Goal: Task Accomplishment & Management: Manage account settings

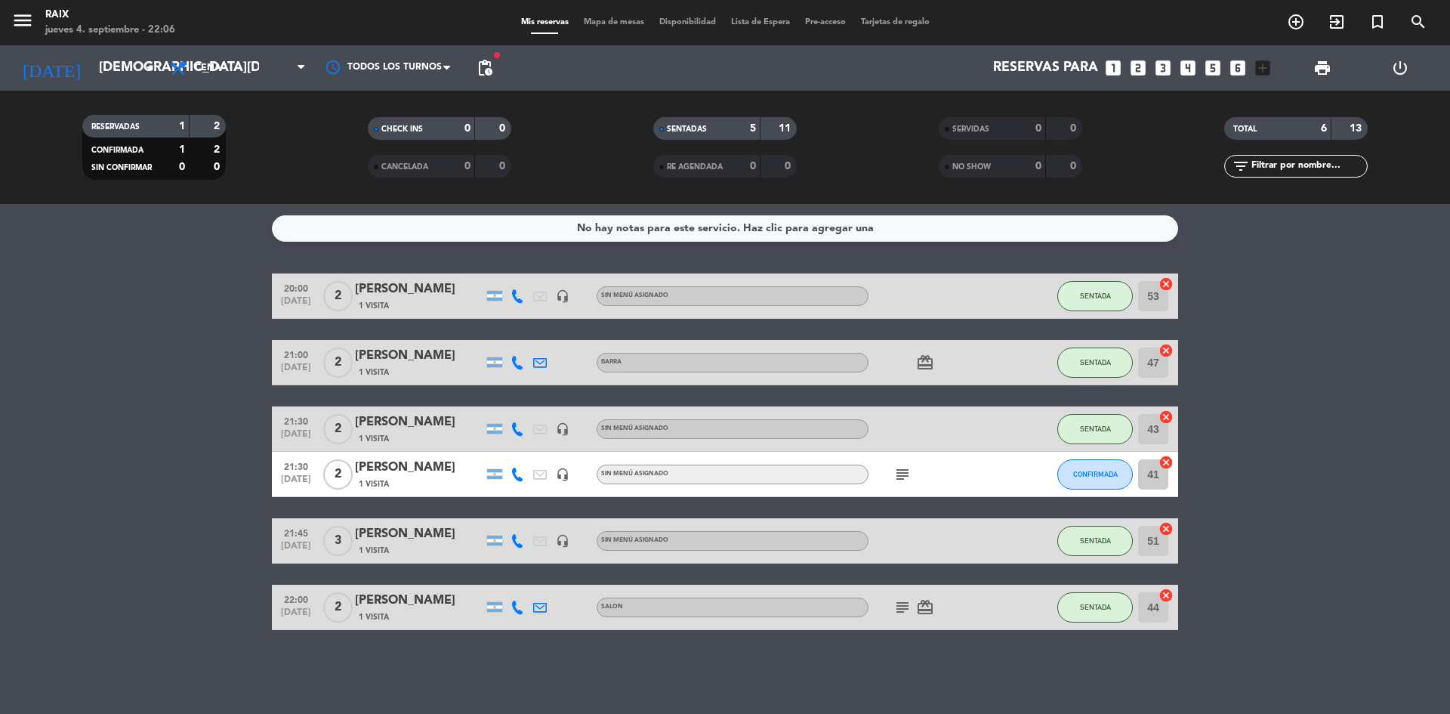
click at [915, 480] on div "subject" at bounding box center [937, 474] width 136 height 45
click at [910, 479] on icon "subject" at bounding box center [903, 474] width 18 height 18
click at [119, 412] on bookings-row "20:00 sep. 4 2 Liliana 1 Visita headset_mic Sin menú asignado SENTADA 53 cancel…" at bounding box center [725, 451] width 1450 height 357
click at [73, 381] on bookings-row "20:00 [DATE] 2 [PERSON_NAME] 1 Visita headset_mic Sin menú asignado SENTADA 53 …" at bounding box center [725, 451] width 1450 height 357
click at [116, 81] on input "[DEMOGRAPHIC_DATA] [DATE]" at bounding box center [178, 68] width 175 height 30
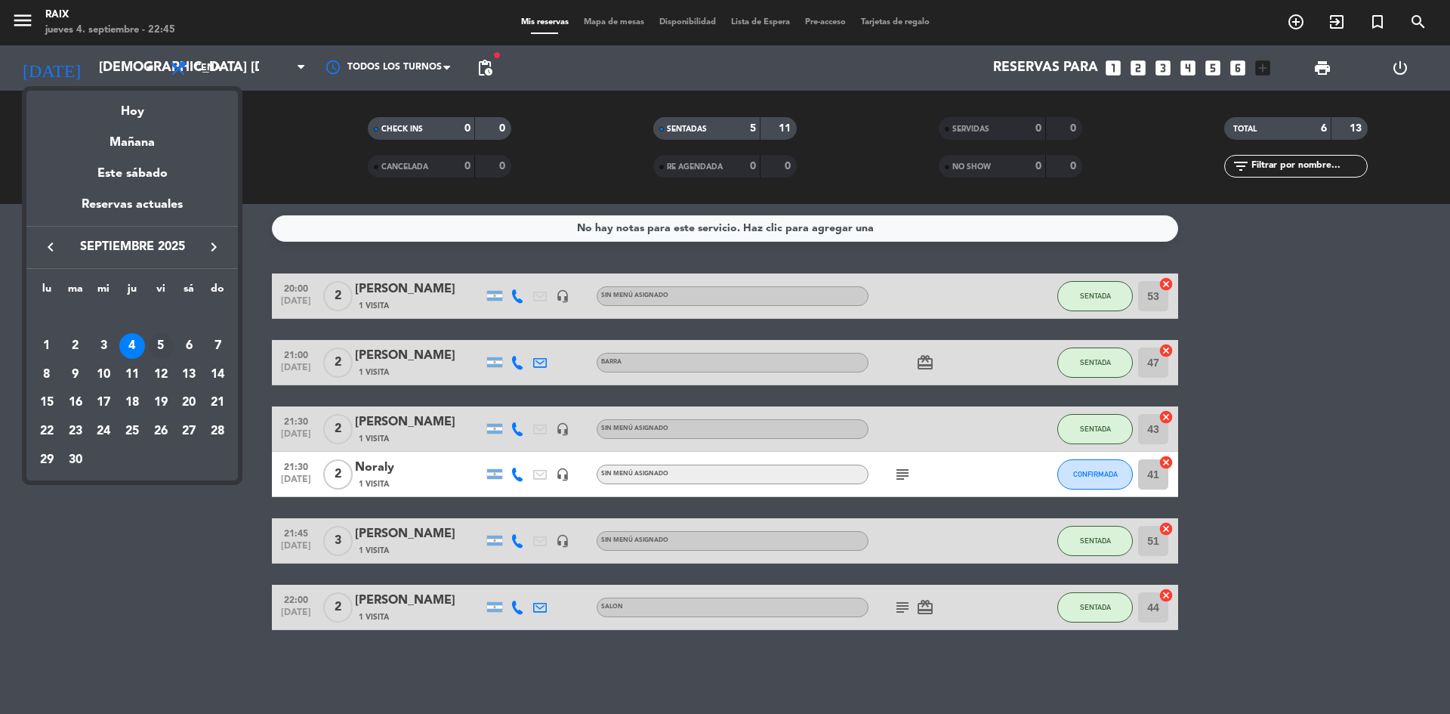
click at [162, 337] on div "5" at bounding box center [161, 346] width 26 height 26
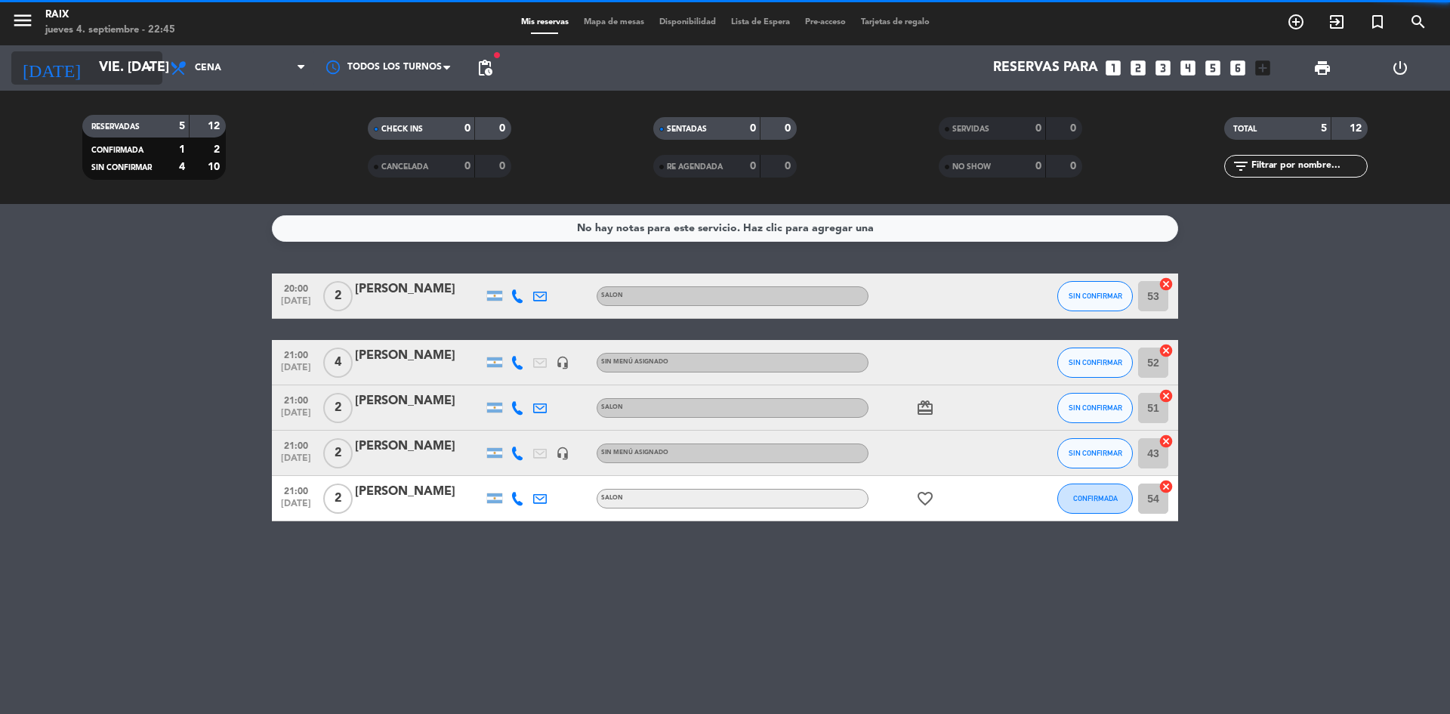
click at [120, 73] on input "vie. [DATE]" at bounding box center [178, 68] width 175 height 30
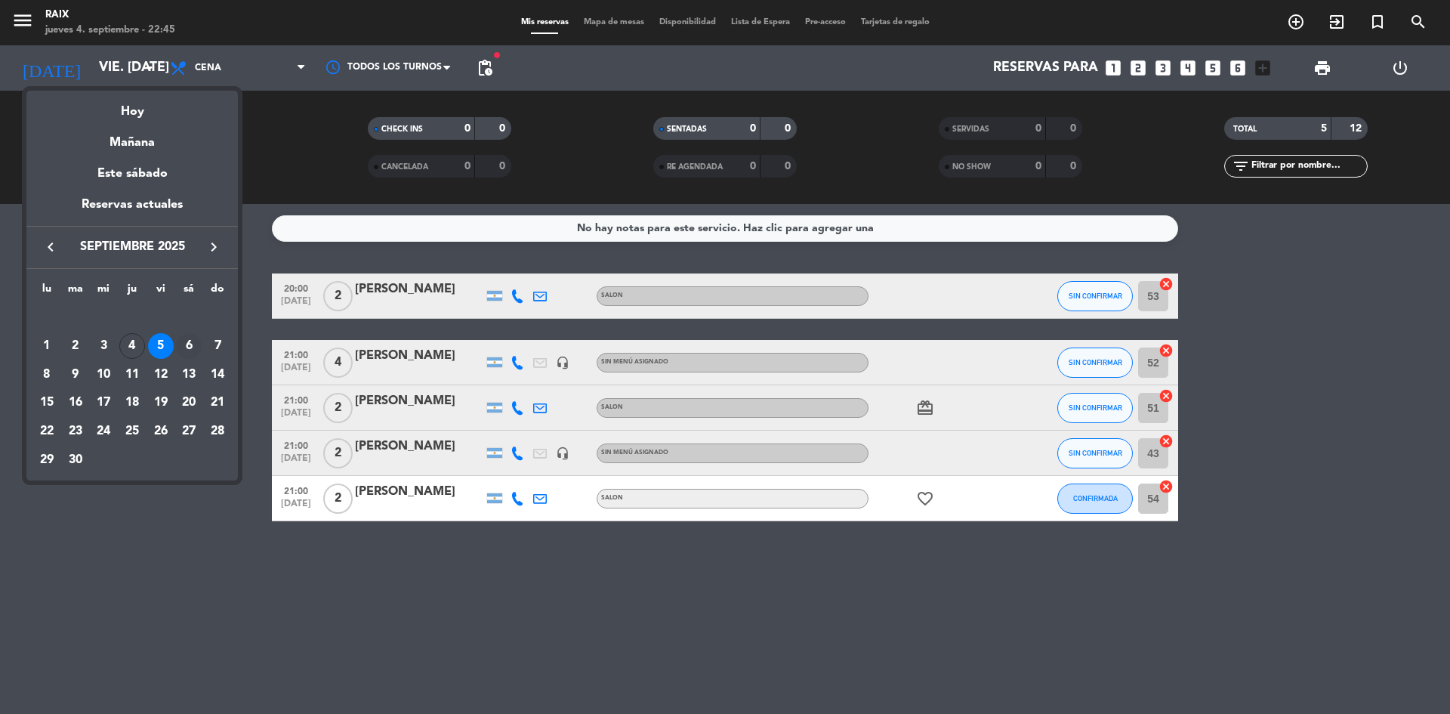
click at [182, 350] on div "6" at bounding box center [189, 346] width 26 height 26
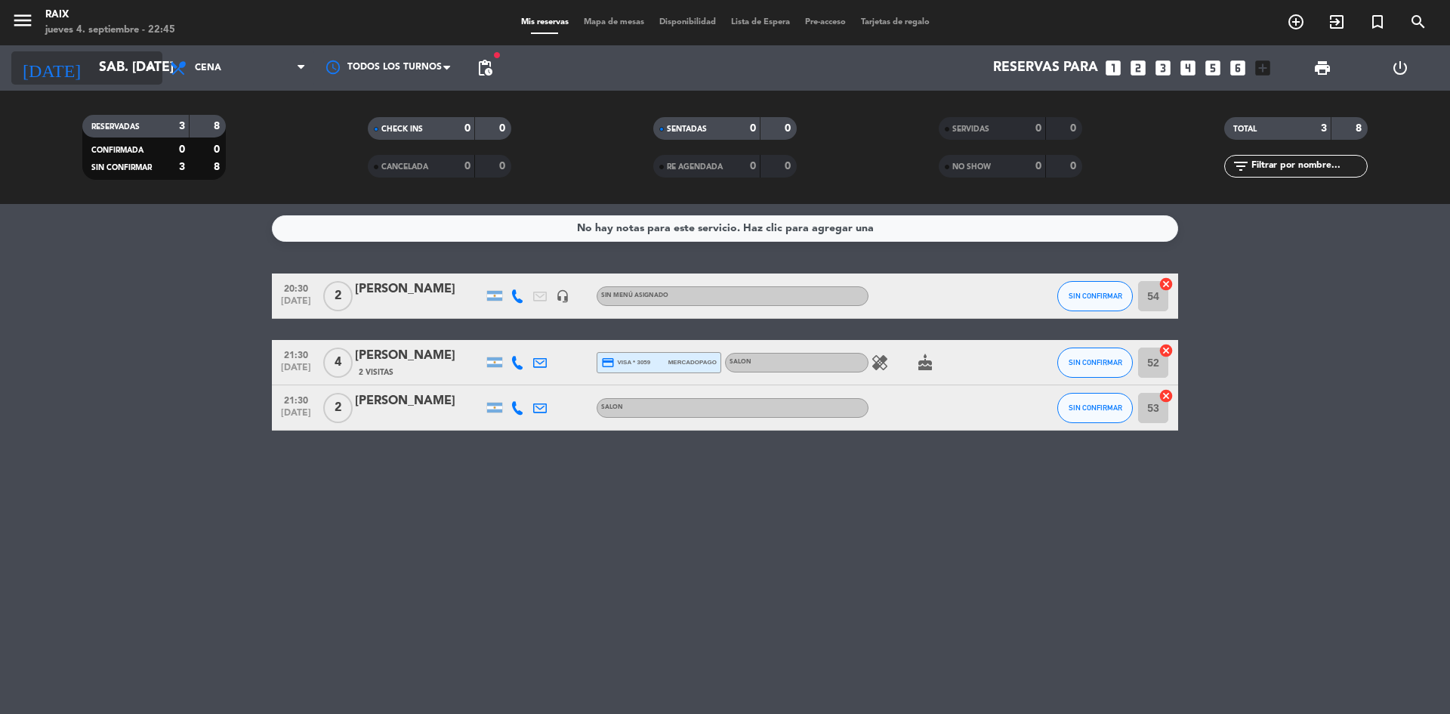
click at [115, 70] on input "sáb. [DATE]" at bounding box center [178, 68] width 175 height 30
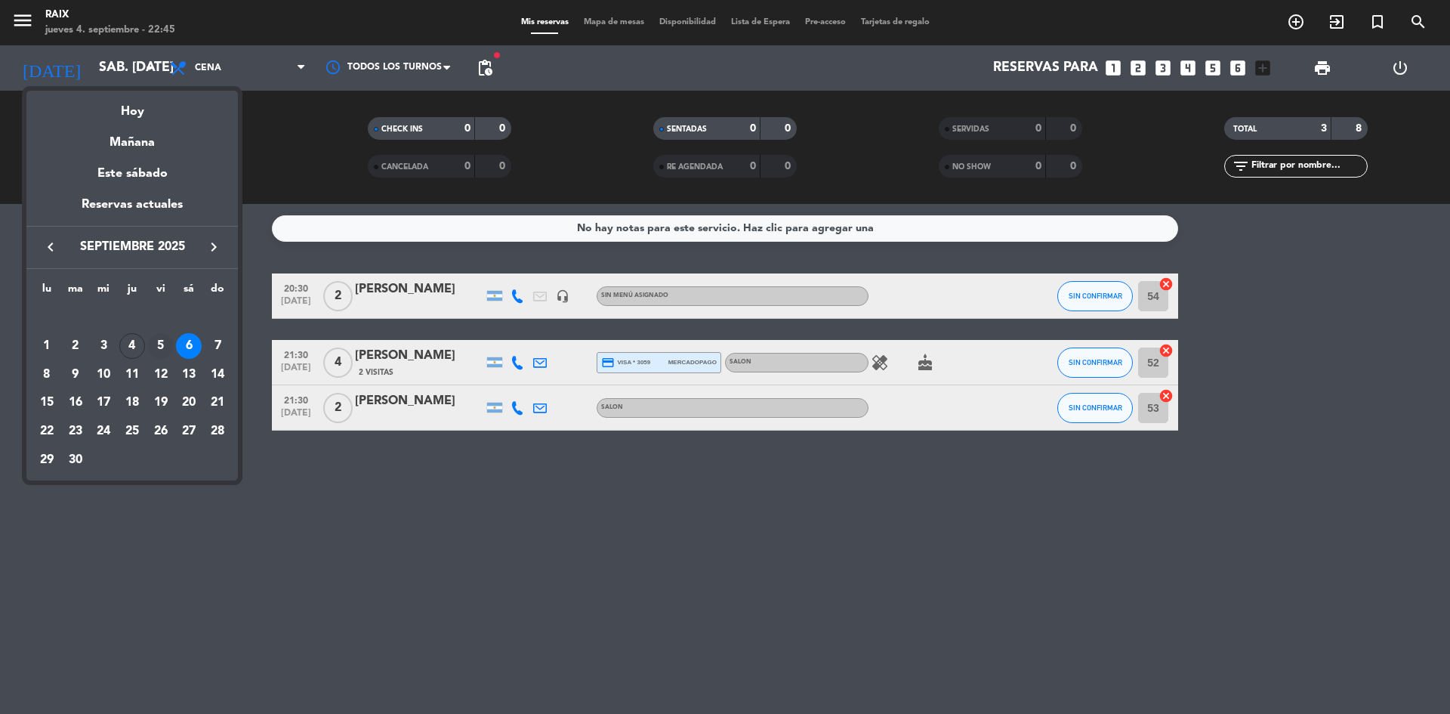
click at [163, 344] on div "5" at bounding box center [161, 346] width 26 height 26
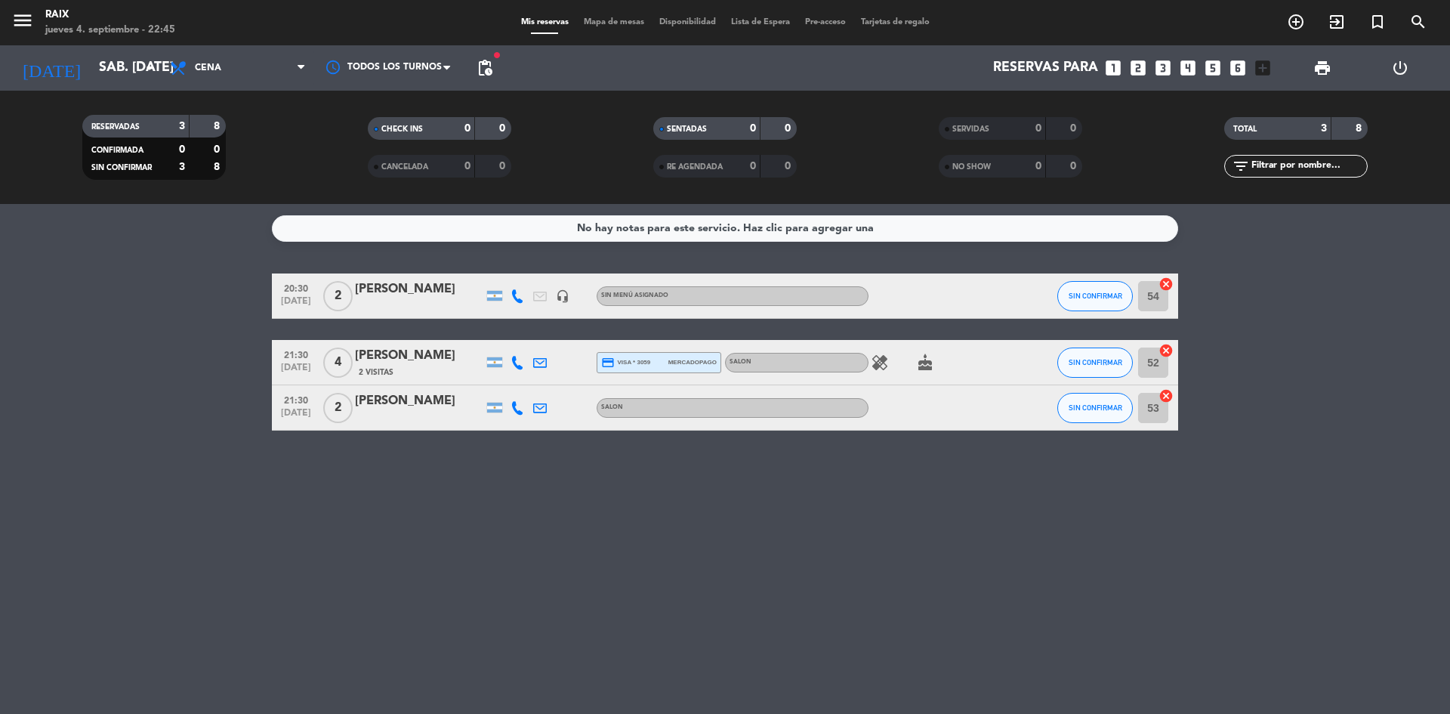
type input "vie. [DATE]"
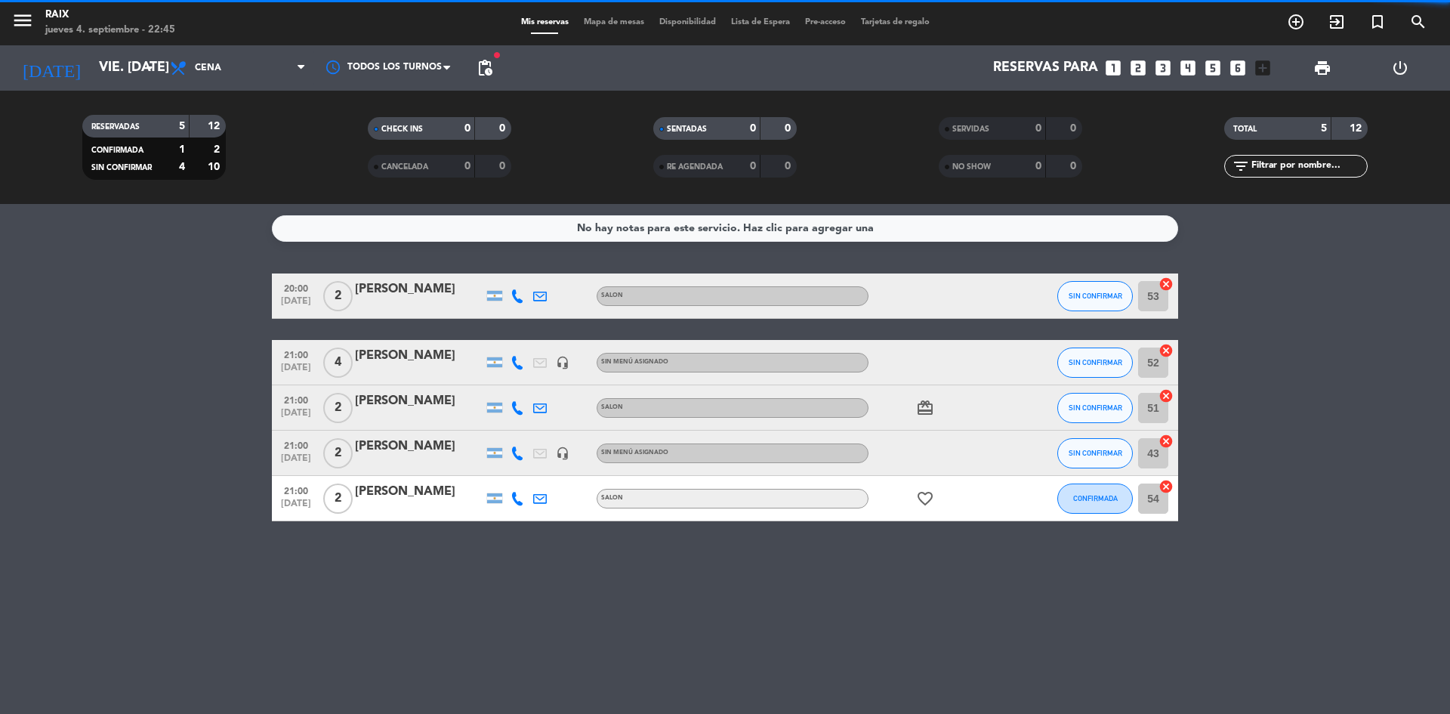
click at [639, 18] on span "Mapa de mesas" at bounding box center [614, 22] width 76 height 8
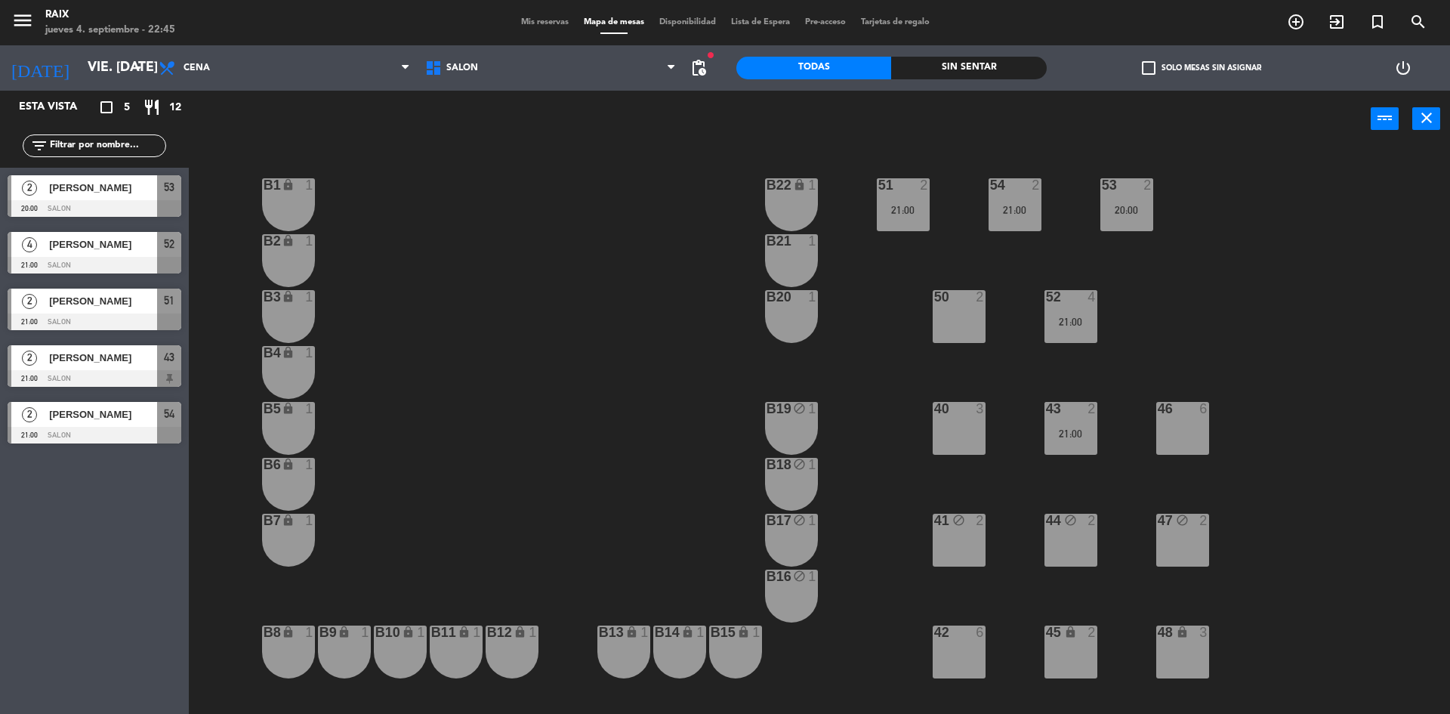
click at [541, 18] on span "Mis reservas" at bounding box center [545, 22] width 63 height 8
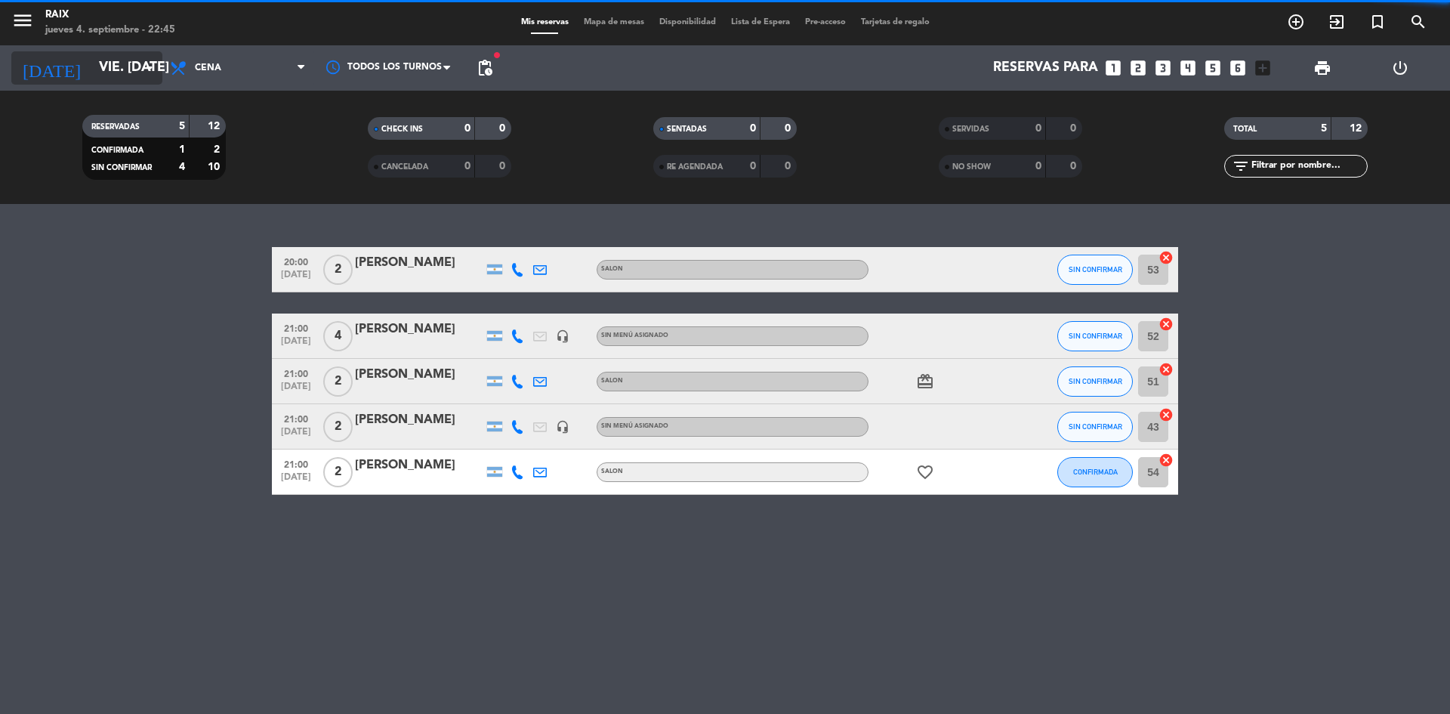
click at [147, 64] on icon "arrow_drop_down" at bounding box center [150, 68] width 18 height 18
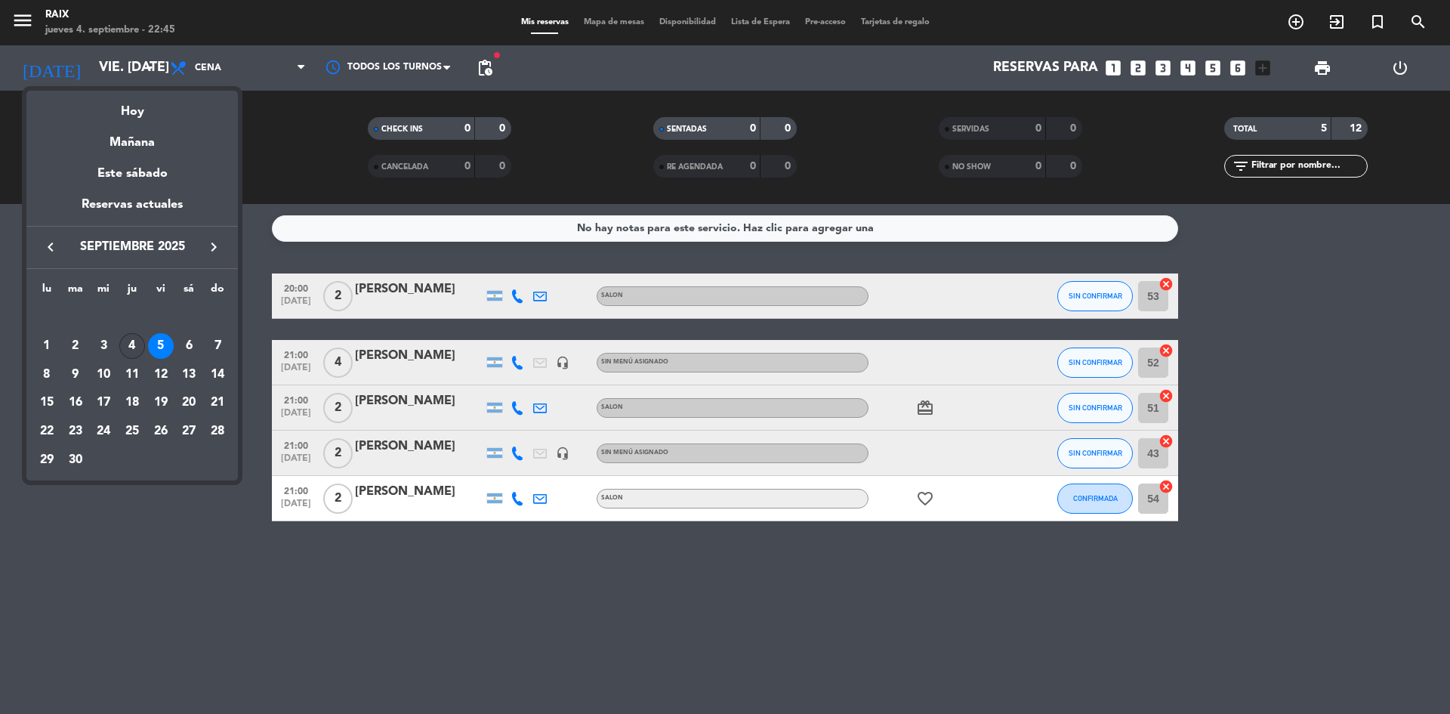
click at [133, 343] on div "4" at bounding box center [132, 346] width 26 height 26
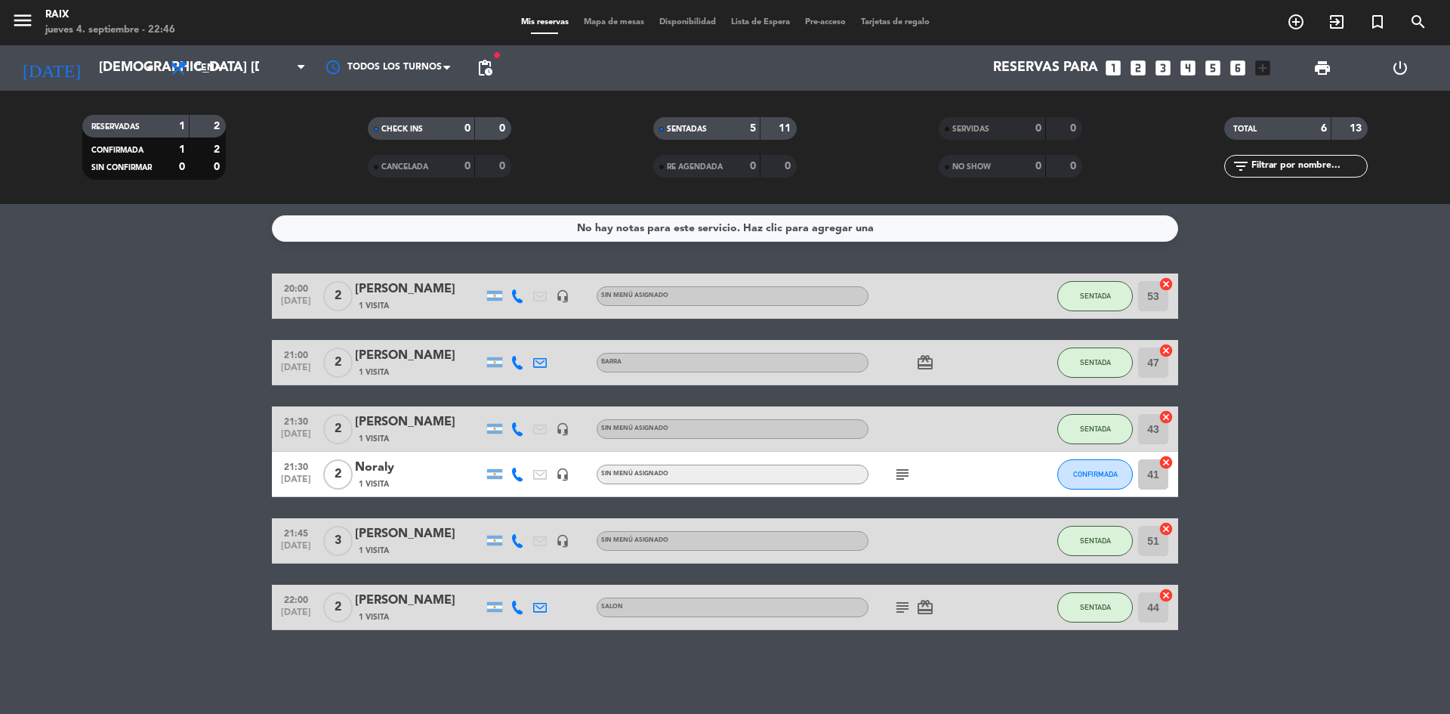
click at [1011, 484] on div at bounding box center [1025, 474] width 41 height 45
click at [427, 483] on div "1 Visita" at bounding box center [419, 483] width 128 height 13
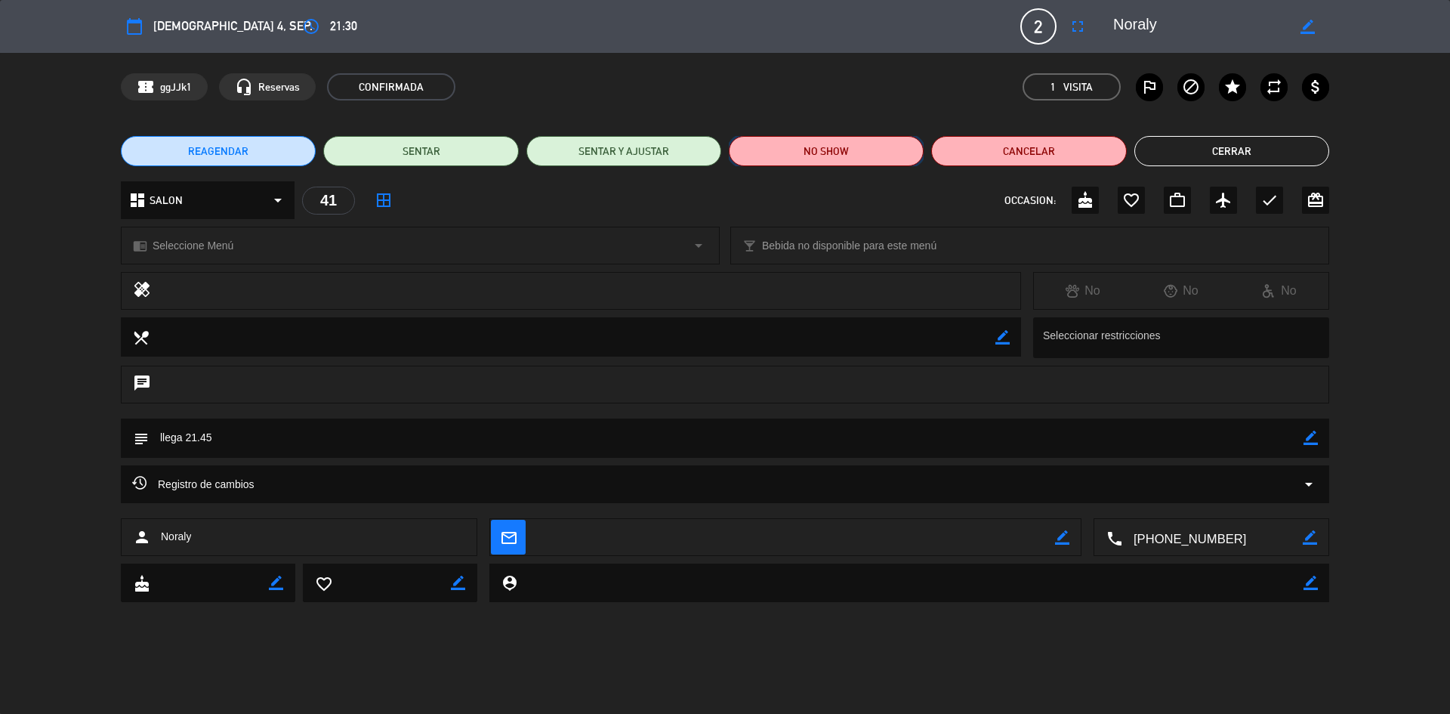
click at [838, 147] on button "NO SHOW" at bounding box center [826, 151] width 195 height 30
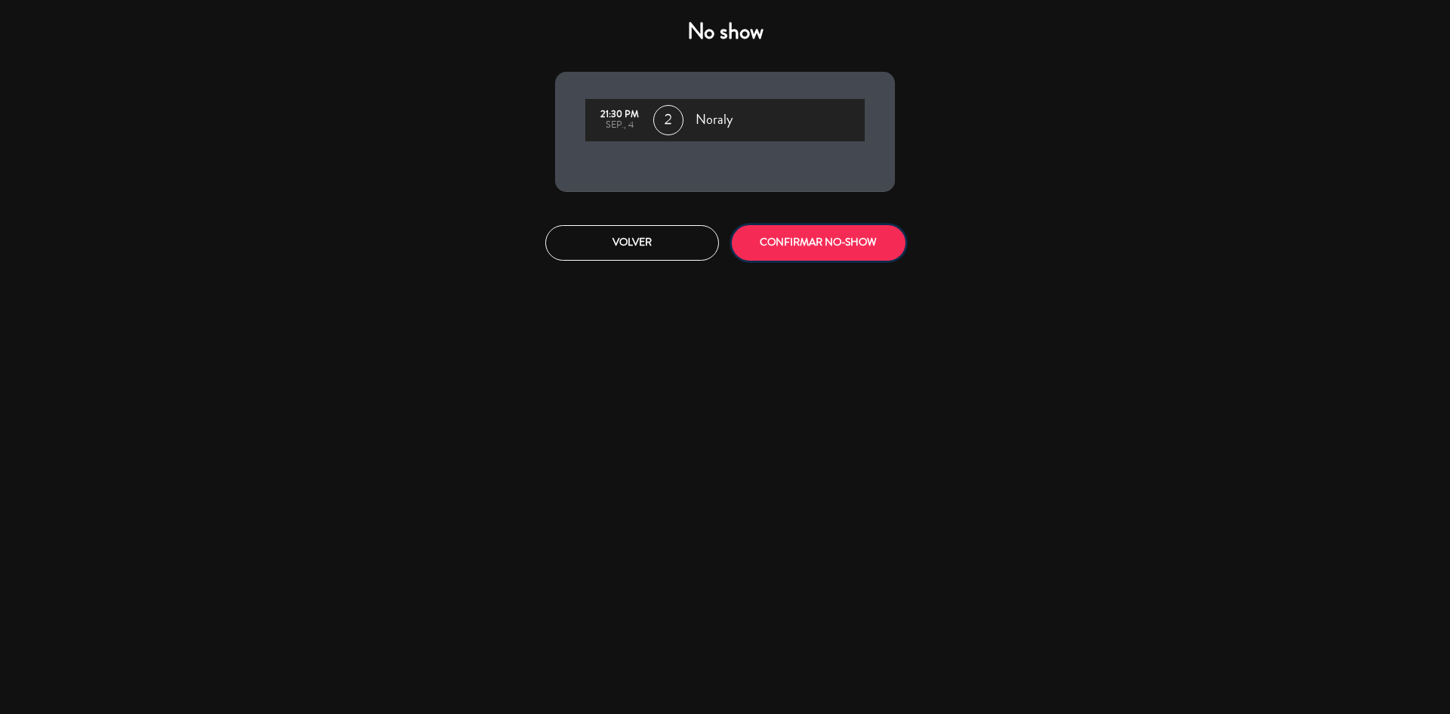
click at [823, 242] on button "CONFIRMAR NO-SHOW" at bounding box center [819, 243] width 174 height 36
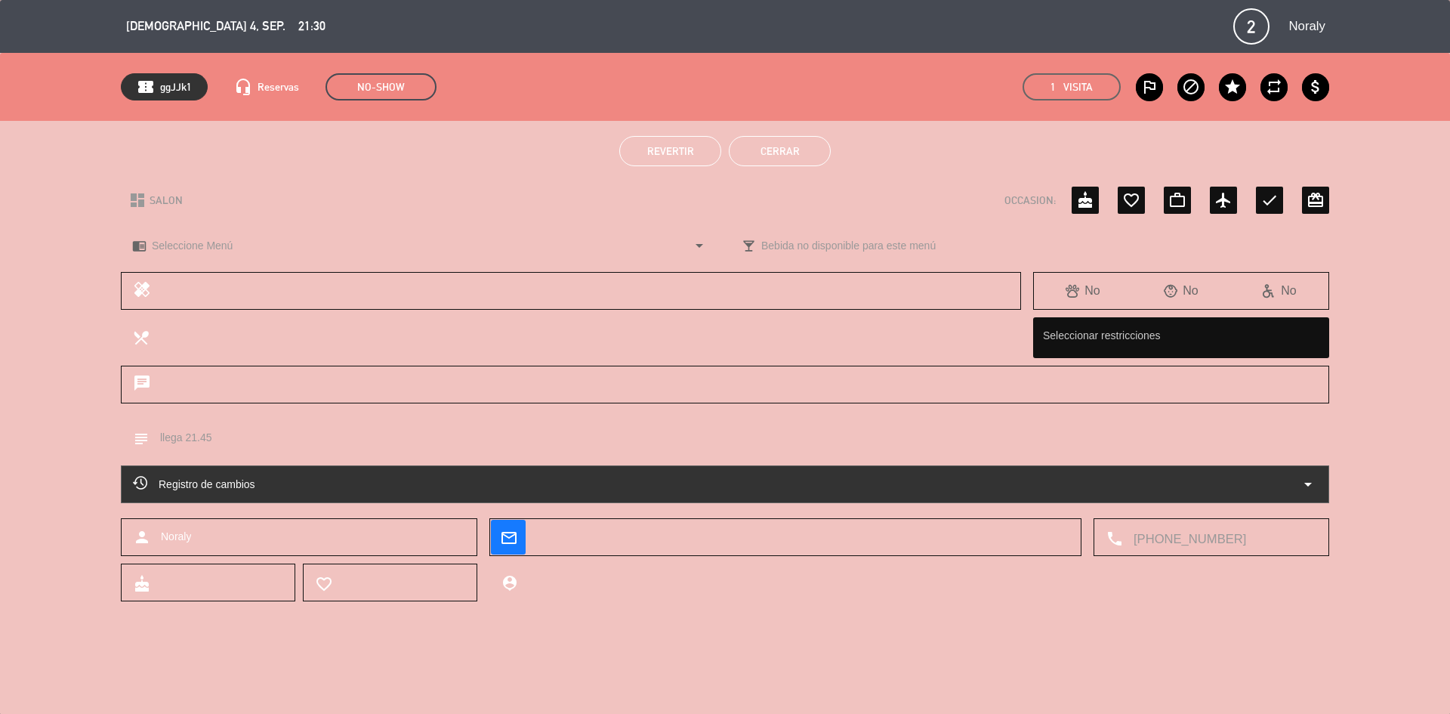
click at [802, 150] on button "Cerrar" at bounding box center [780, 151] width 102 height 30
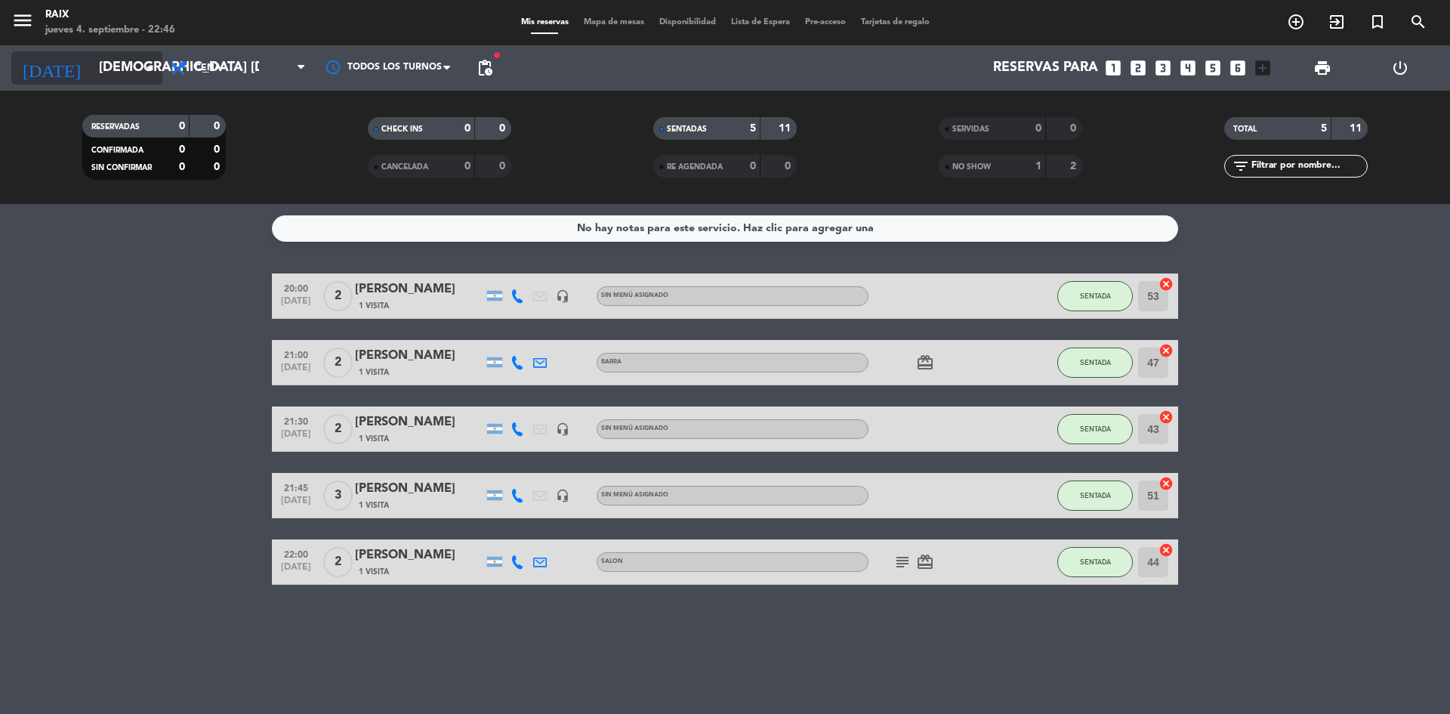
click at [152, 63] on icon "arrow_drop_down" at bounding box center [150, 68] width 18 height 18
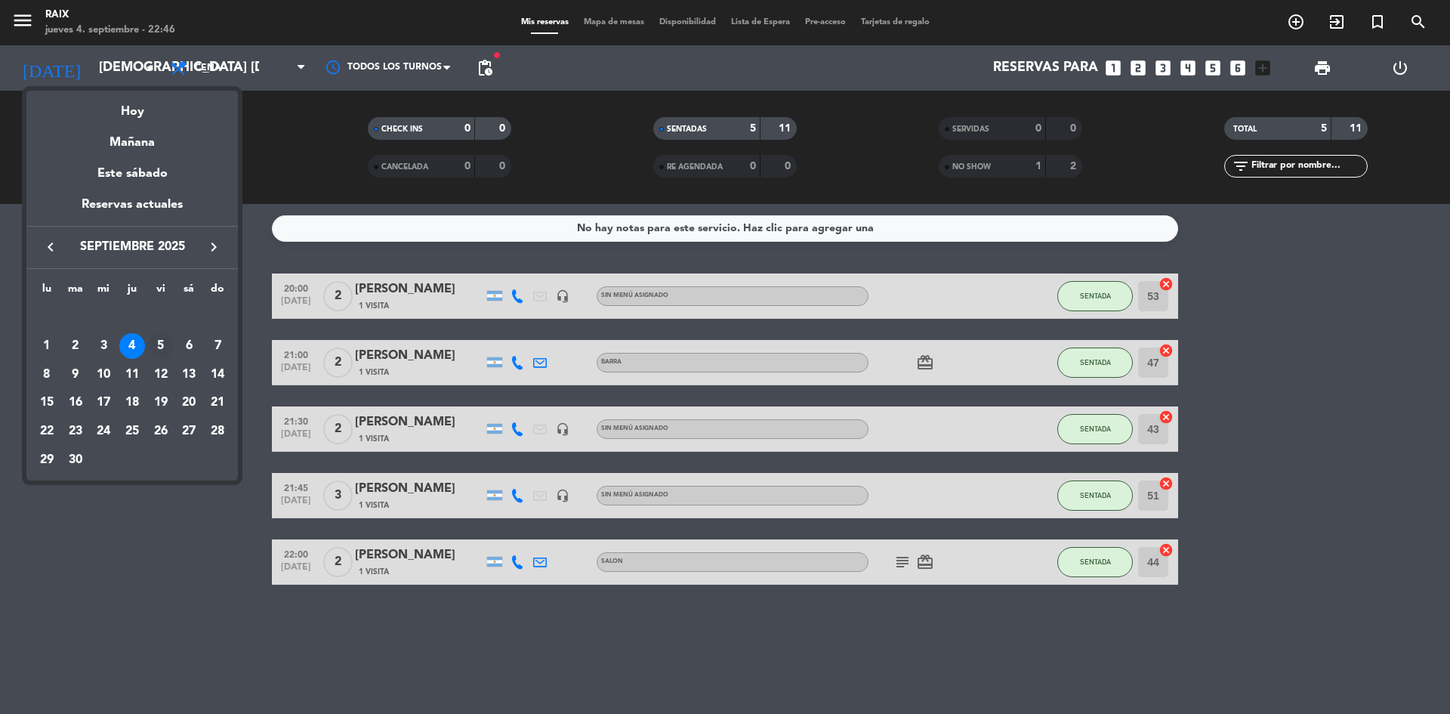
click at [160, 343] on div "5" at bounding box center [161, 346] width 26 height 26
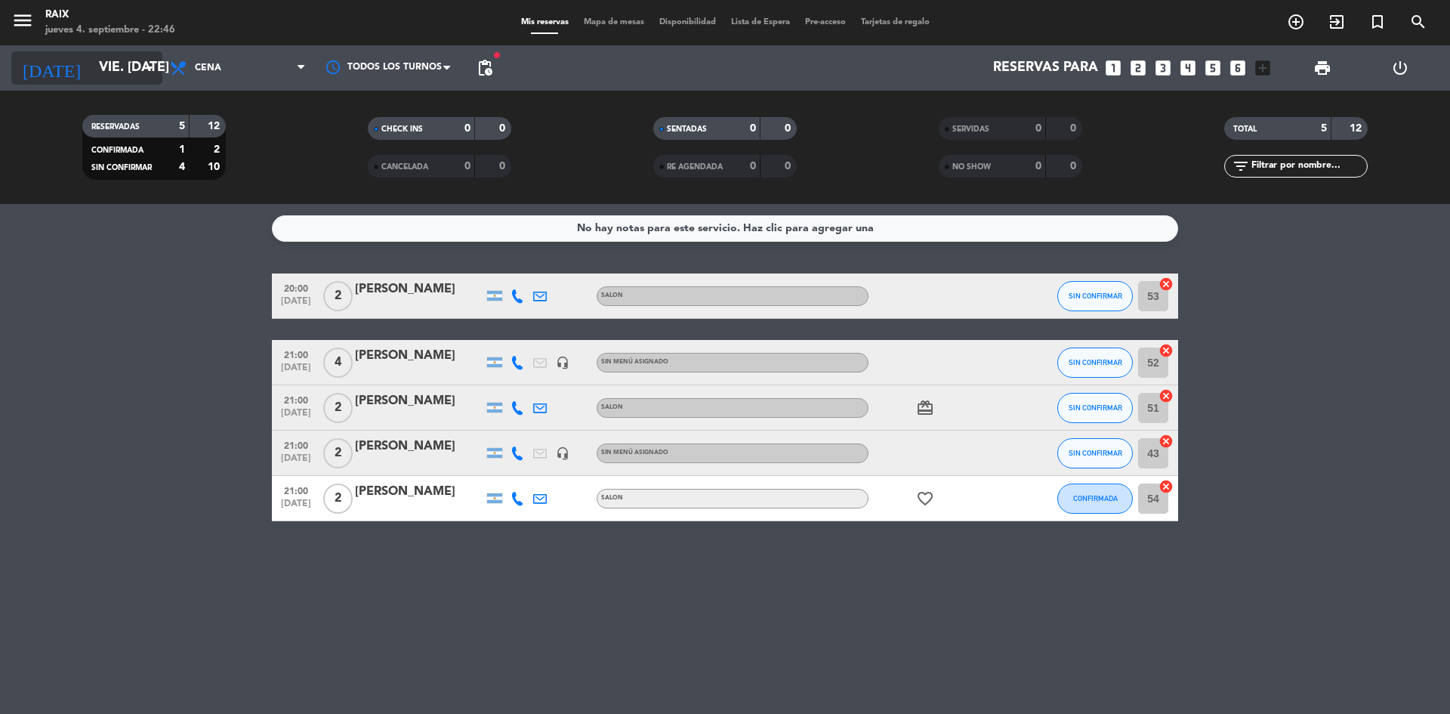
click at [143, 74] on icon "arrow_drop_down" at bounding box center [150, 68] width 18 height 18
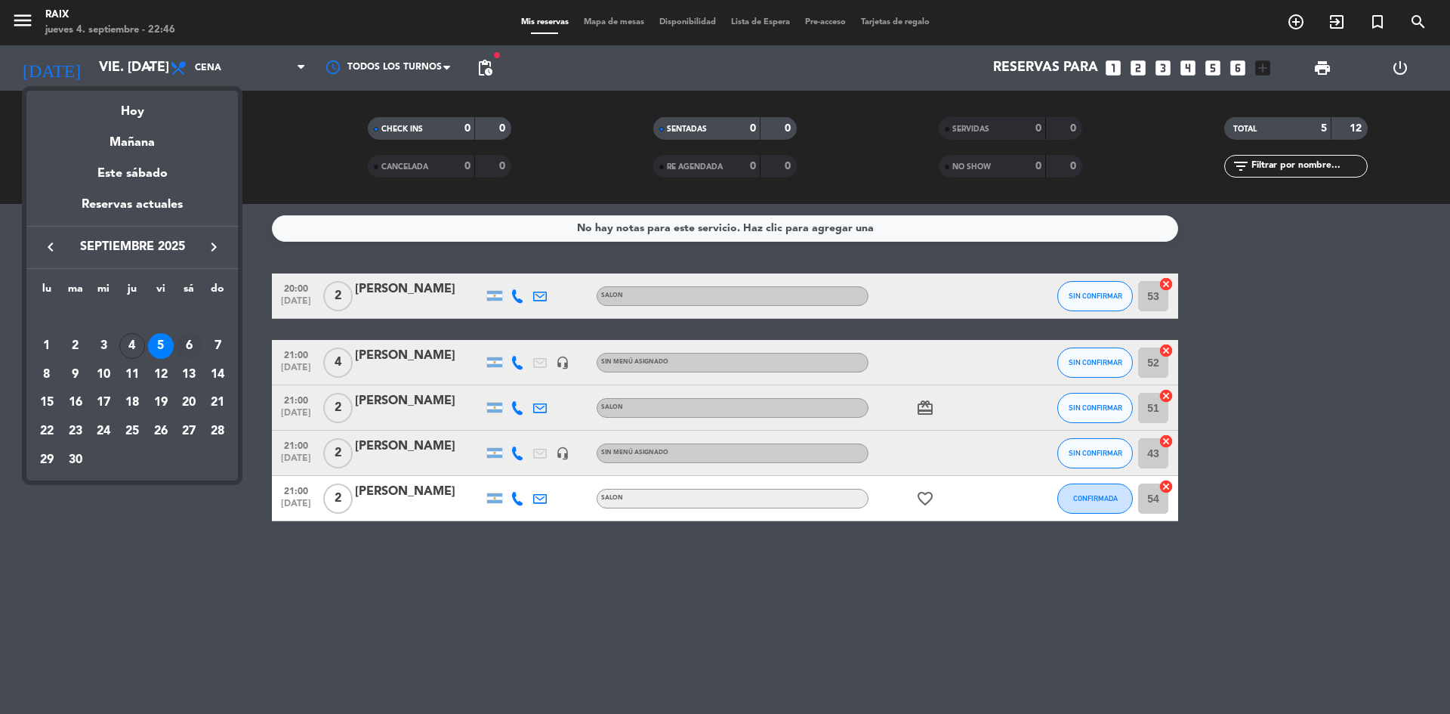
click at [189, 345] on div "6" at bounding box center [189, 346] width 26 height 26
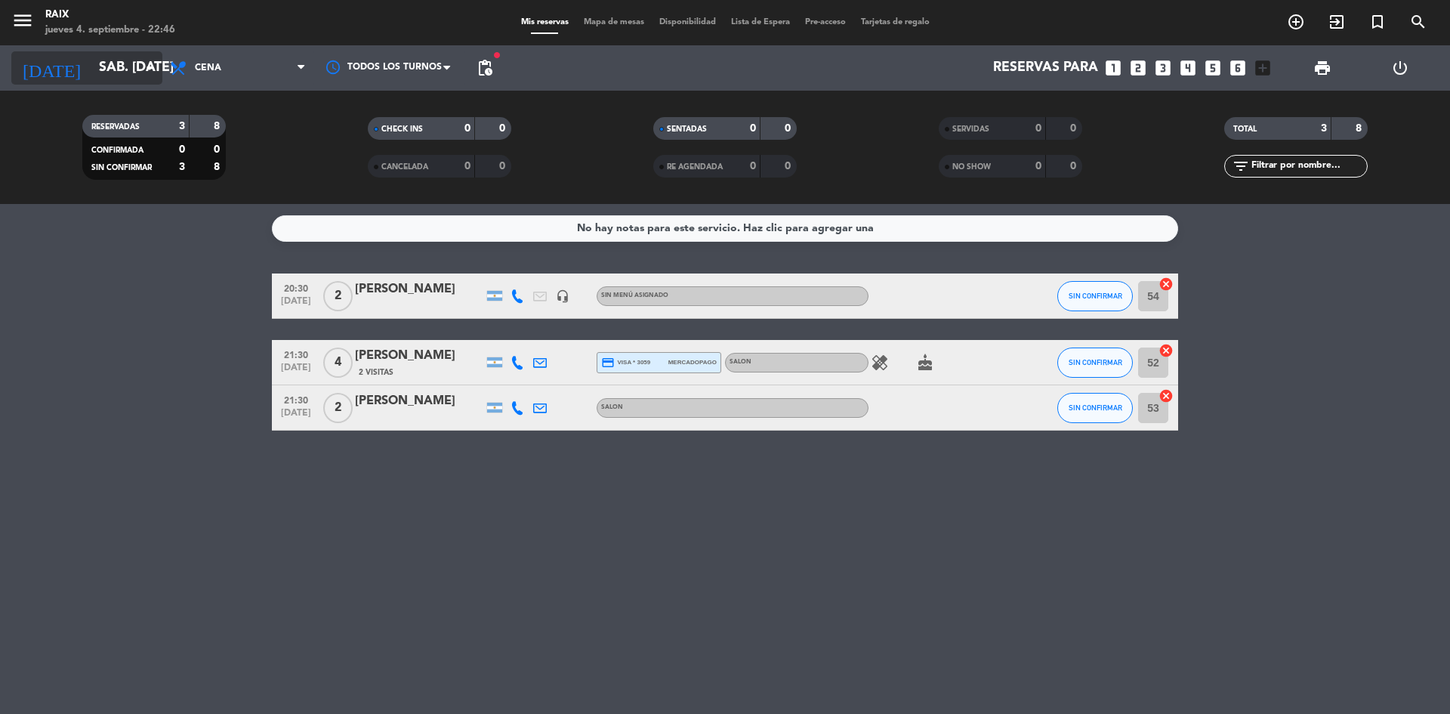
click at [136, 69] on input "sáb. [DATE]" at bounding box center [178, 68] width 175 height 30
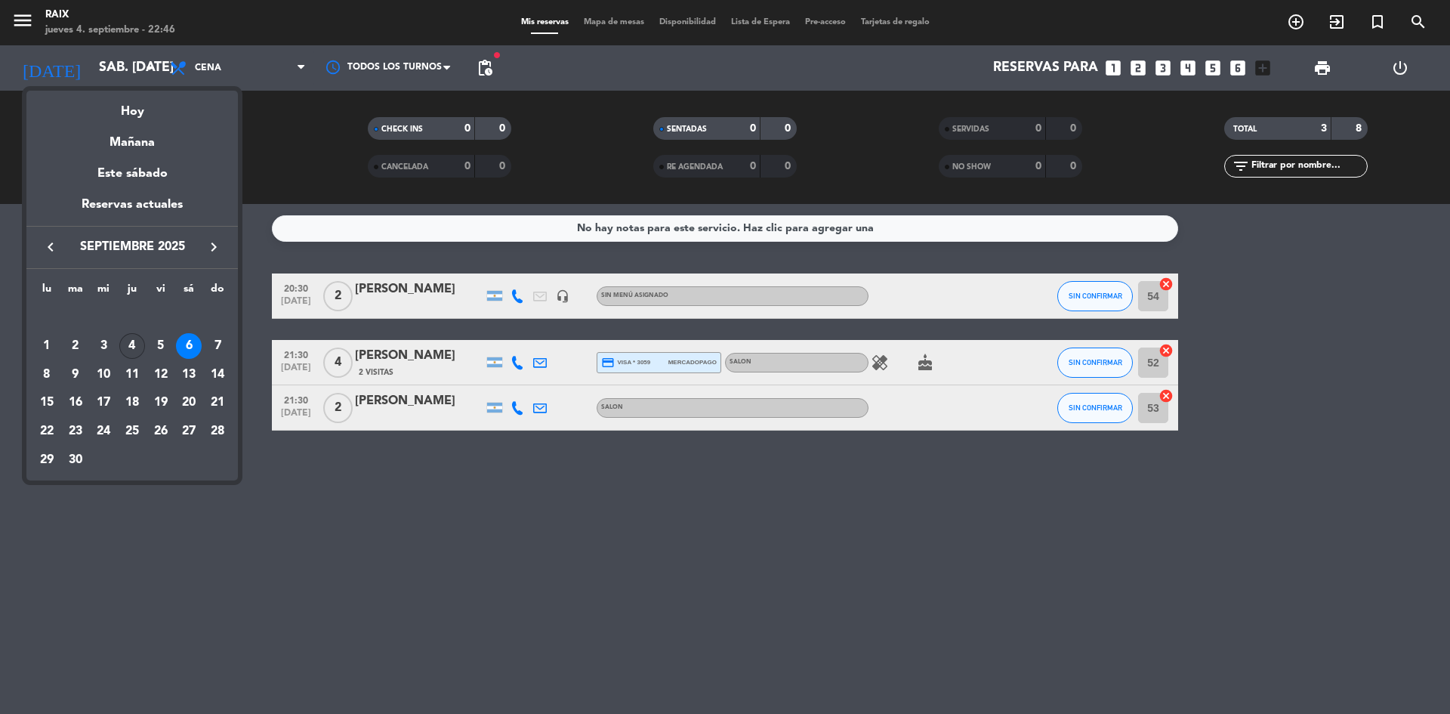
click at [128, 343] on div "4" at bounding box center [132, 346] width 26 height 26
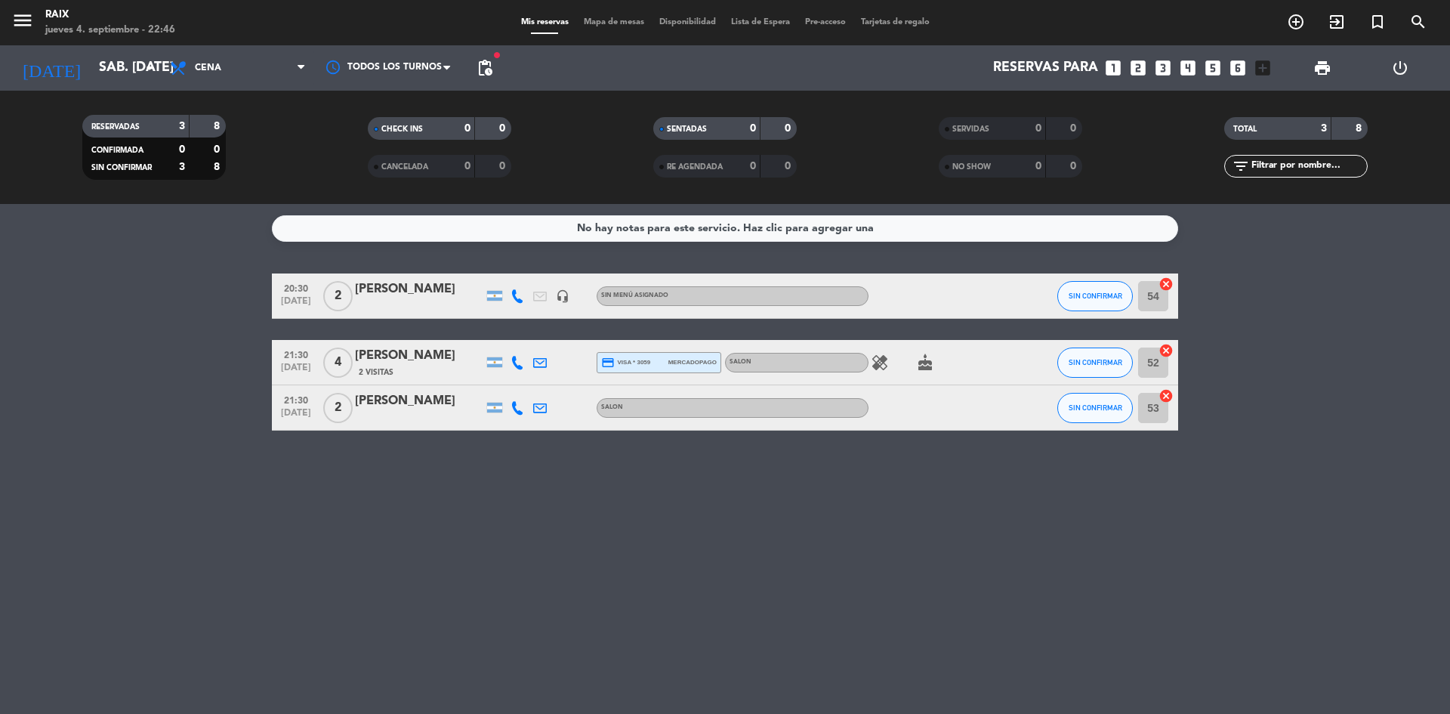
type input "[DEMOGRAPHIC_DATA] [DATE]"
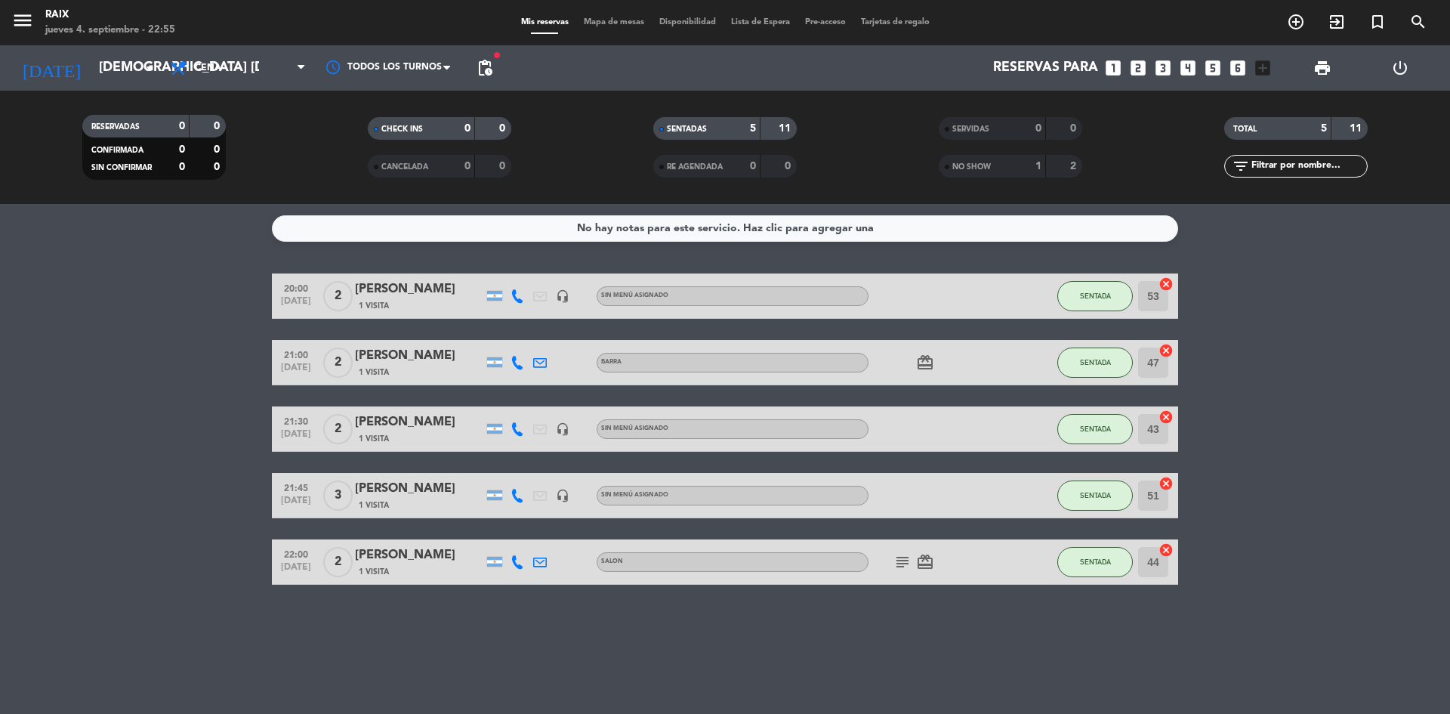
click at [167, 422] on bookings-row "20:00 [DATE] 2 [PERSON_NAME] 1 Visita headset_mic Sin menú asignado SENTADA 53 …" at bounding box center [725, 428] width 1450 height 311
